Goal: Task Accomplishment & Management: Complete application form

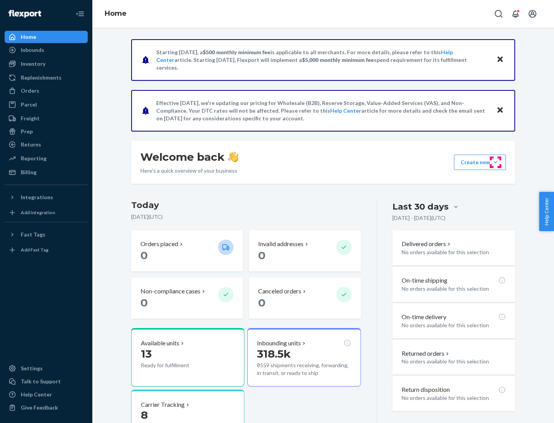
click at [496, 162] on button "Create new Create new inbound Create new order Create new product" at bounding box center [480, 162] width 52 height 15
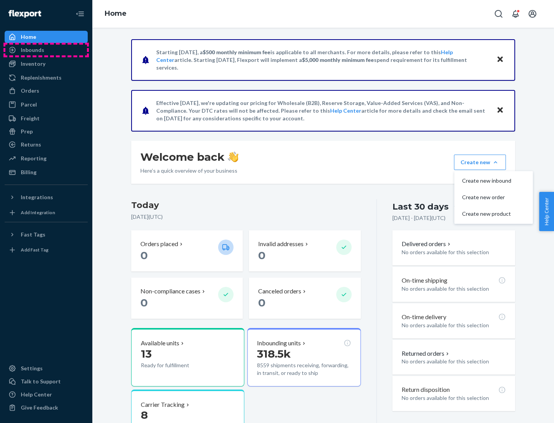
click at [46, 50] on div "Inbounds" at bounding box center [46, 50] width 82 height 11
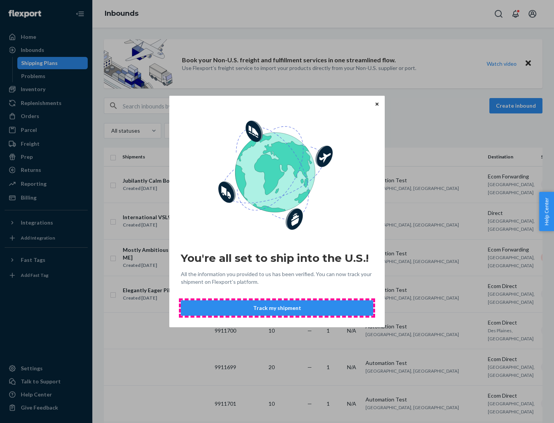
click at [277, 308] on button "Track my shipment" at bounding box center [277, 308] width 192 height 15
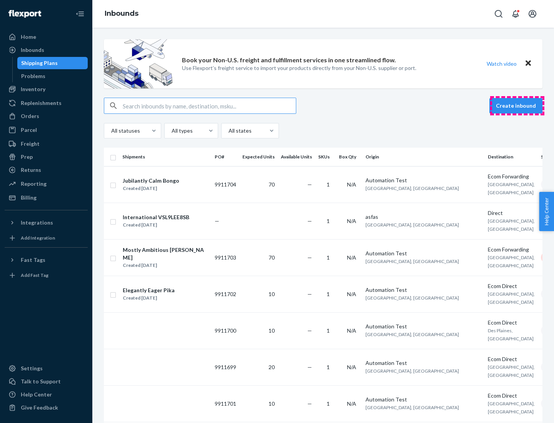
click at [517, 106] on button "Create inbound" at bounding box center [516, 105] width 53 height 15
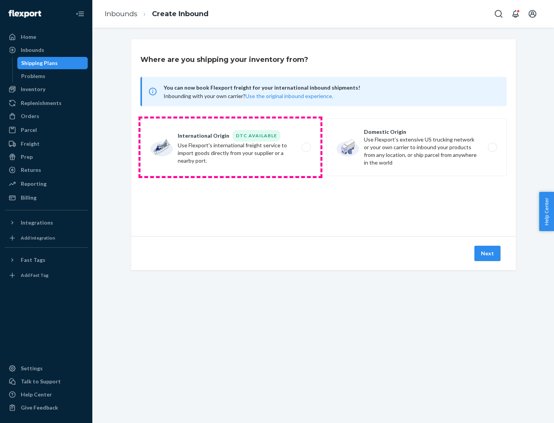
click at [231, 147] on label "International Origin DTC Available Use Flexport's international freight service…" at bounding box center [231, 148] width 180 height 58
click at [306, 147] on input "International Origin DTC Available Use Flexport's international freight service…" at bounding box center [308, 147] width 5 height 5
radio input "true"
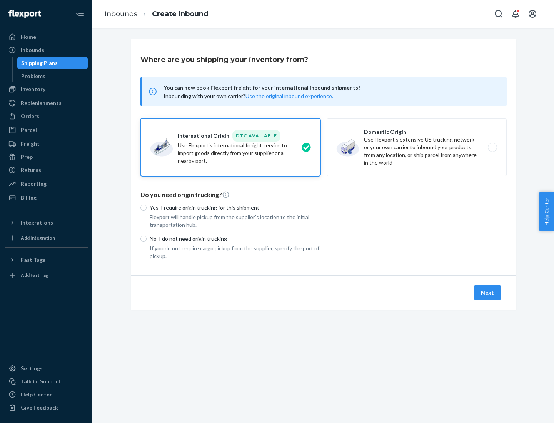
click at [235, 239] on p "No, I do not need origin trucking" at bounding box center [235, 239] width 171 height 8
click at [147, 239] on input "No, I do not need origin trucking" at bounding box center [144, 239] width 6 height 6
radio input "true"
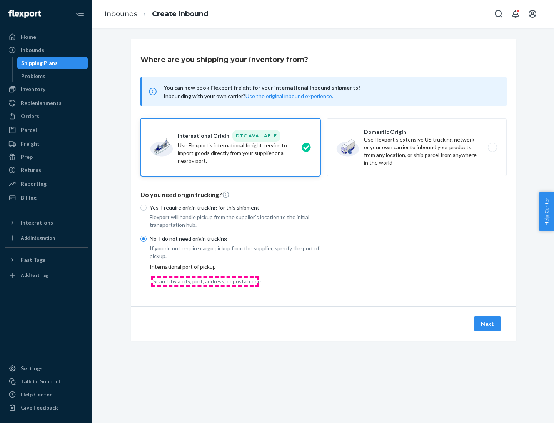
click at [205, 281] on div "Search by a city, port, address, or postal code" at bounding box center [207, 282] width 108 height 8
click at [154, 281] on input "Search by a city, port, address, or postal code" at bounding box center [153, 282] width 1 height 8
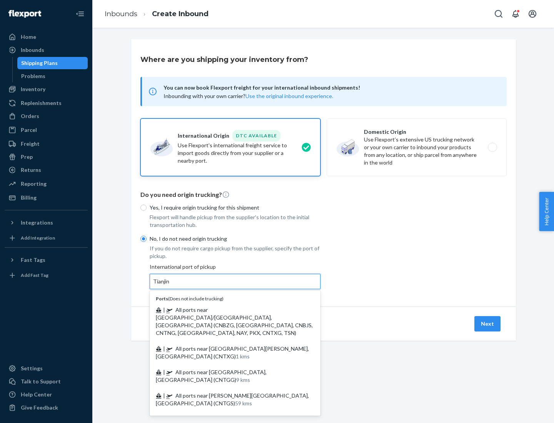
click at [228, 310] on span "| All ports near [GEOGRAPHIC_DATA]/[GEOGRAPHIC_DATA], [GEOGRAPHIC_DATA] (CNBZG,…" at bounding box center [234, 322] width 157 height 30
click at [170, 286] on input "Tianjin" at bounding box center [161, 282] width 17 height 8
type input "All ports near [GEOGRAPHIC_DATA]/[GEOGRAPHIC_DATA], [GEOGRAPHIC_DATA] (CNBZG, […"
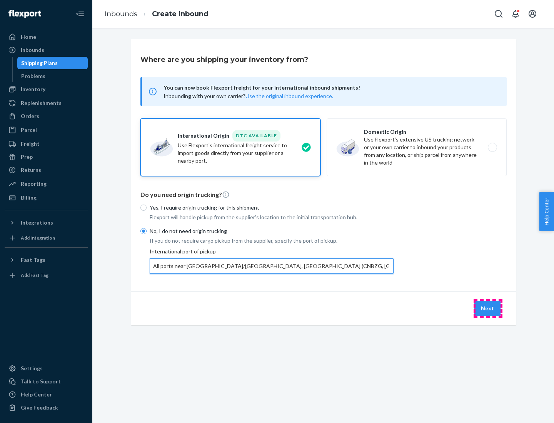
click at [488, 308] on button "Next" at bounding box center [488, 308] width 26 height 15
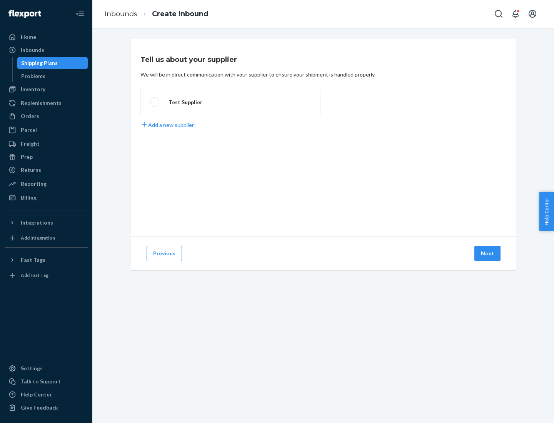
click at [231, 102] on label "Test Supplier" at bounding box center [231, 102] width 180 height 28
click at [155, 102] on input "Test Supplier" at bounding box center [152, 102] width 5 height 5
radio input "true"
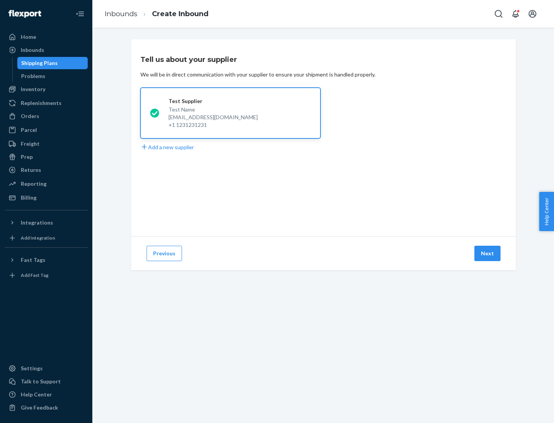
click at [488, 254] on button "Next" at bounding box center [488, 253] width 26 height 15
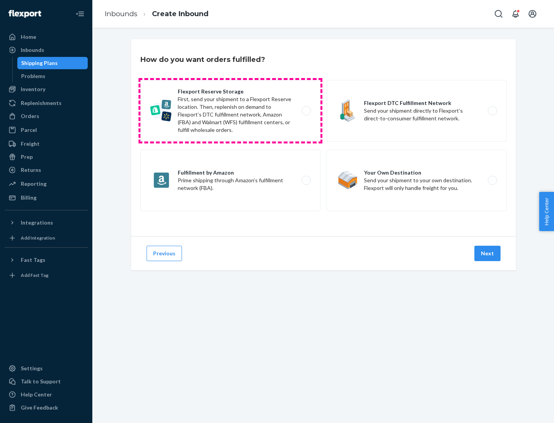
click at [231, 111] on label "Flexport Reserve Storage First, send your shipment to a Flexport Reserve locati…" at bounding box center [231, 111] width 180 height 62
click at [306, 111] on input "Flexport Reserve Storage First, send your shipment to a Flexport Reserve locati…" at bounding box center [308, 111] width 5 height 5
radio input "true"
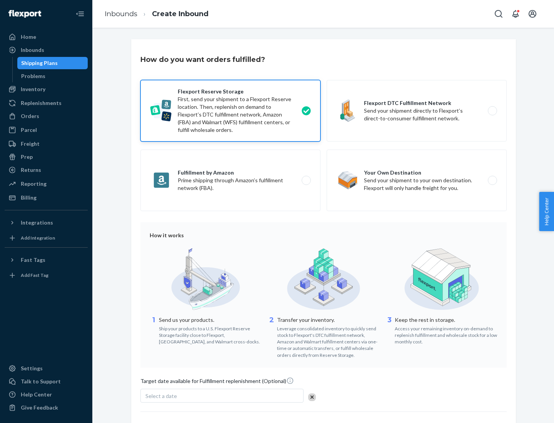
scroll to position [63, 0]
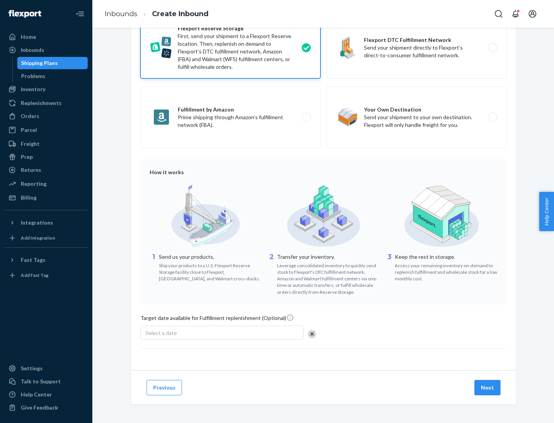
click at [488, 388] on button "Next" at bounding box center [488, 387] width 26 height 15
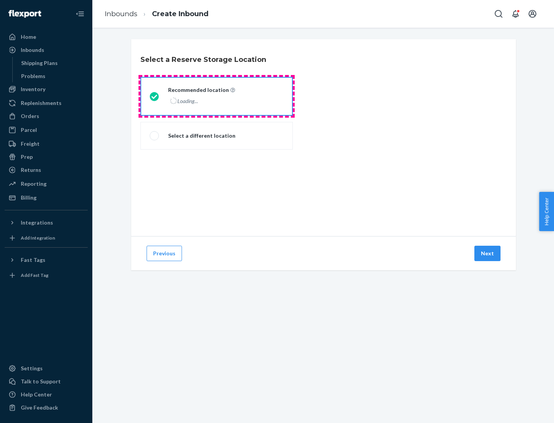
click at [217, 96] on div "Loading..." at bounding box center [200, 100] width 65 height 11
click at [155, 96] on input "Recommended location Loading..." at bounding box center [152, 96] width 5 height 5
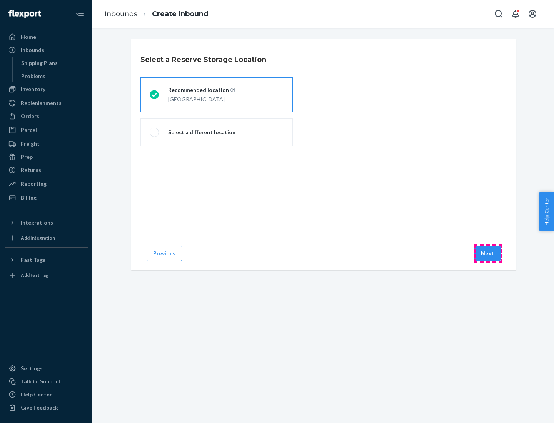
click at [488, 254] on button "Next" at bounding box center [488, 253] width 26 height 15
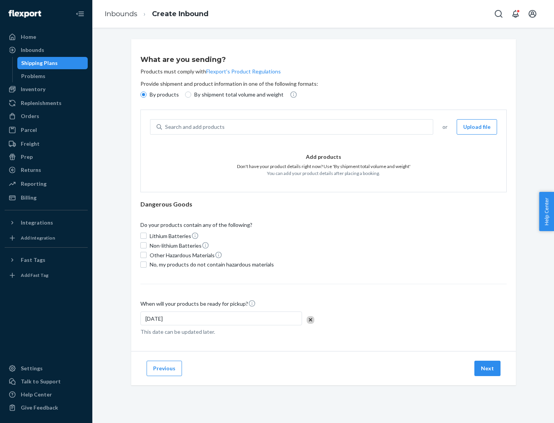
click at [298, 127] on div "Search and add products" at bounding box center [297, 127] width 271 height 14
click at [166, 127] on input "Search and add products" at bounding box center [165, 127] width 1 height 8
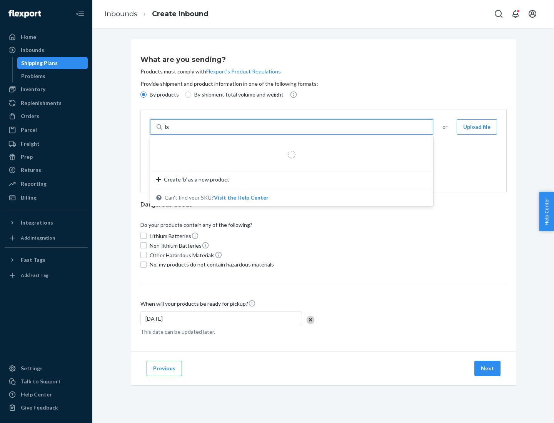
type input "basic"
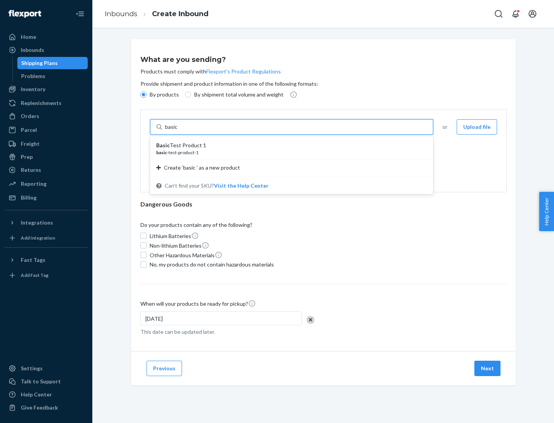
click at [289, 146] on div "Basic Test Product 1" at bounding box center [288, 146] width 265 height 8
click at [179, 131] on input "basic" at bounding box center [172, 127] width 14 height 8
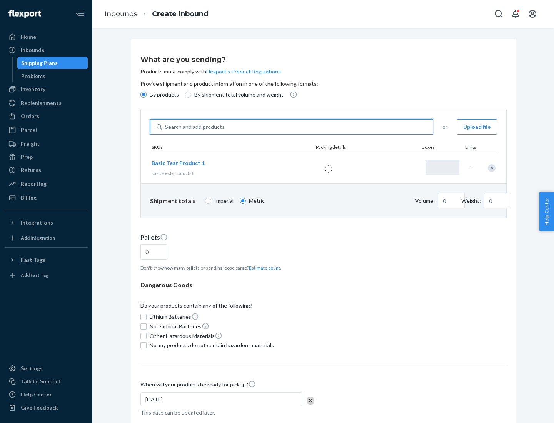
type input "1"
type input "1.09"
type input "3.27"
type input "3"
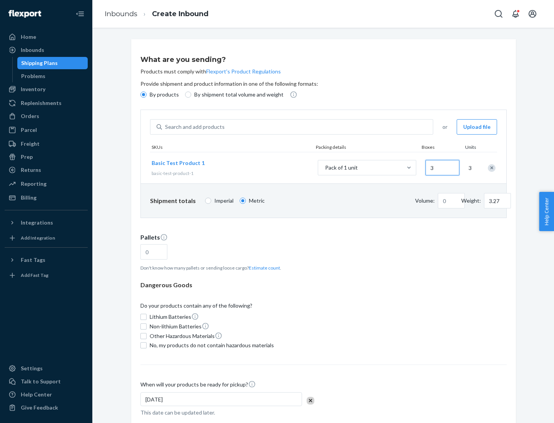
type input "0.01"
type input "32.66"
type input "30"
type input "0.07"
type input "326.59"
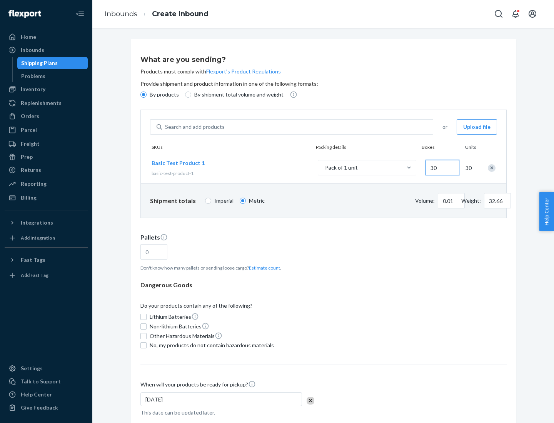
type input "300"
type input "0.68"
type input "3265.86"
type input "3000"
type input "1.09"
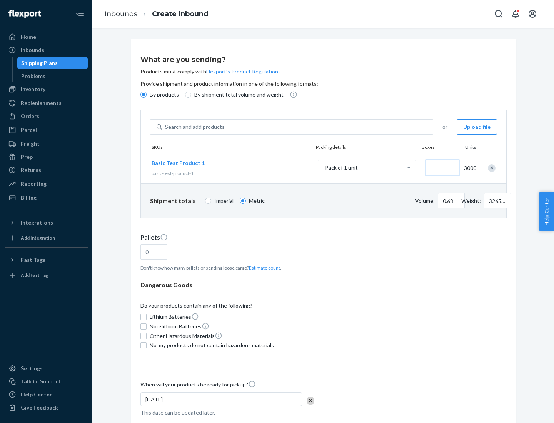
type input "1"
type input "10.89"
type input "10"
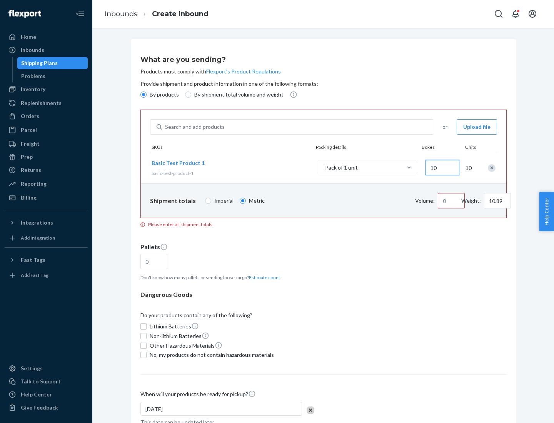
type input "0.02"
type input "108.86"
type input "100"
type input "0.23"
type input "1088.62"
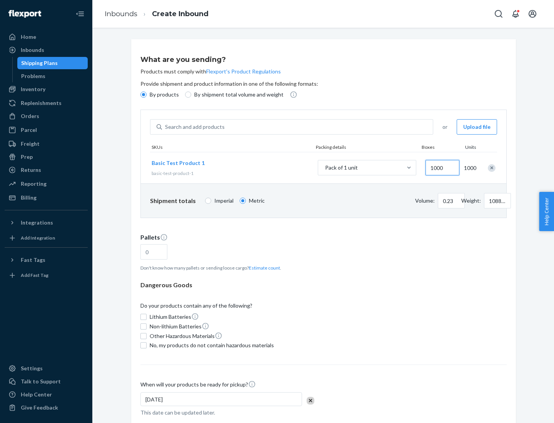
scroll to position [27, 0]
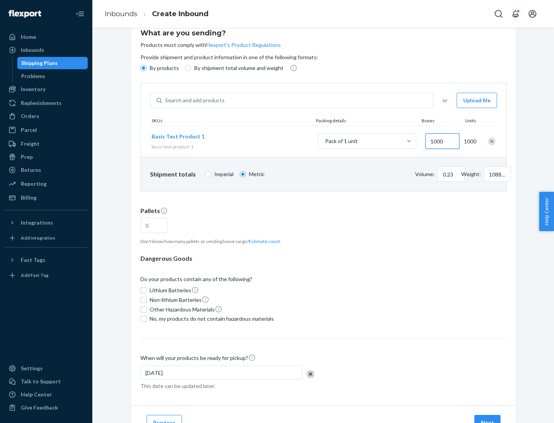
type input "1000"
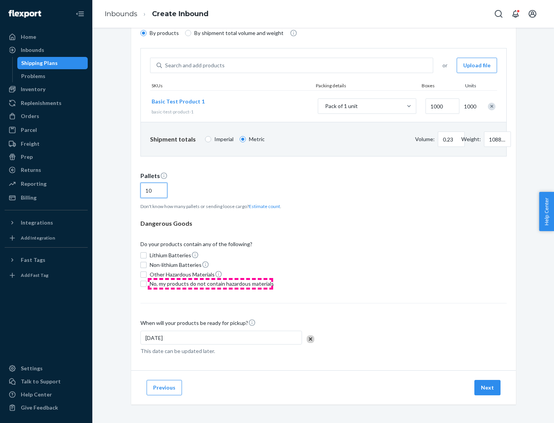
type input "10"
click at [211, 284] on span "No, my products do not contain hazardous materials" at bounding box center [212, 284] width 124 height 8
click at [147, 284] on input "No, my products do not contain hazardous materials" at bounding box center [144, 284] width 6 height 6
checkbox input "true"
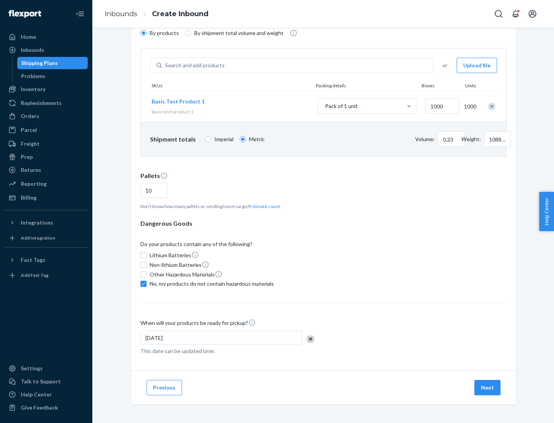
click at [488, 388] on button "Next" at bounding box center [488, 387] width 26 height 15
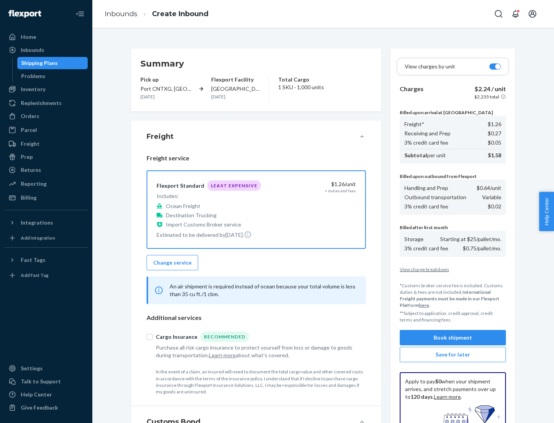
scroll to position [112, 0]
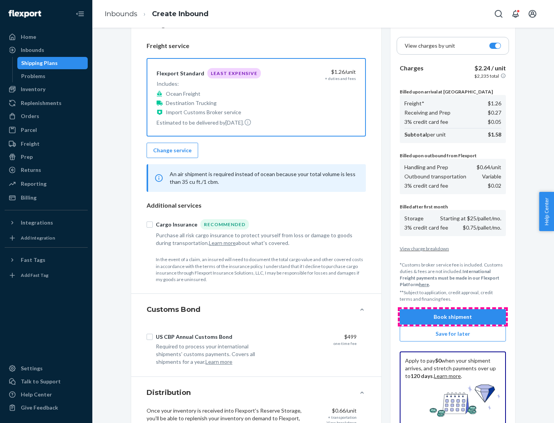
click at [453, 317] on button "Book shipment" at bounding box center [453, 317] width 106 height 15
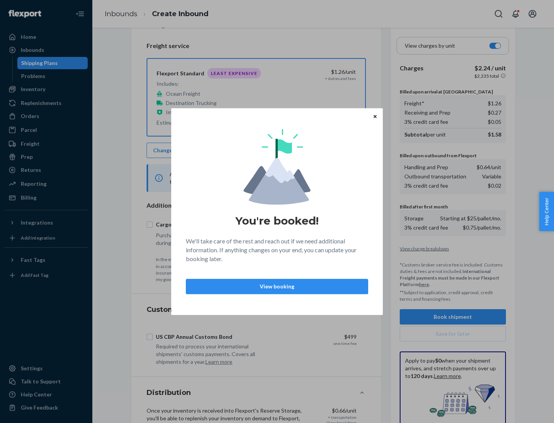
click at [277, 286] on p "View booking" at bounding box center [276, 287] width 169 height 8
